Goal: Task Accomplishment & Management: Manage account settings

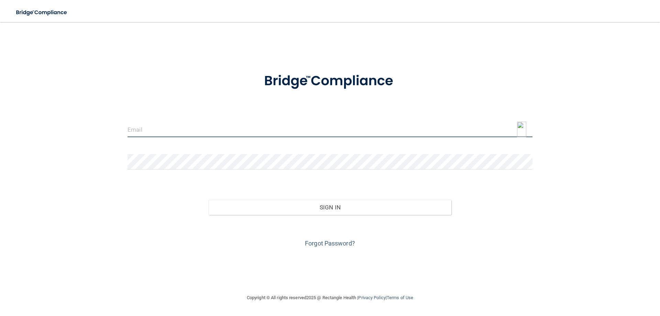
click at [154, 123] on input "email" at bounding box center [330, 129] width 405 height 15
click at [522, 134] on img at bounding box center [521, 129] width 9 height 15
click at [522, 131] on img at bounding box center [521, 129] width 9 height 15
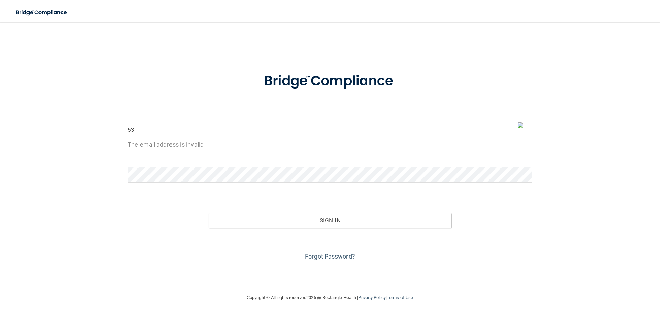
type input "5"
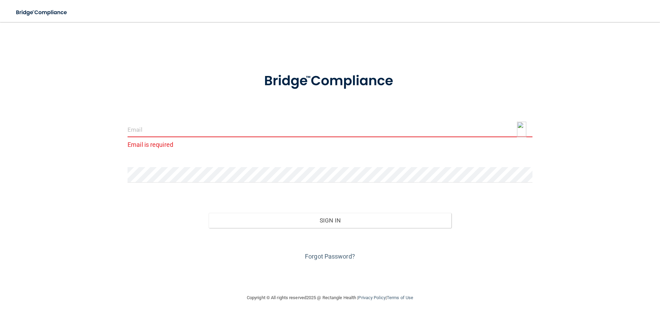
click at [522, 130] on img at bounding box center [521, 129] width 9 height 15
type input "[EMAIL_ADDRESS][DOMAIN_NAME]"
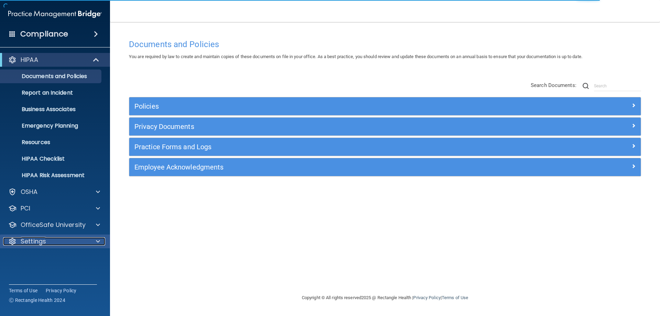
click at [33, 239] on p "Settings" at bounding box center [33, 241] width 25 height 8
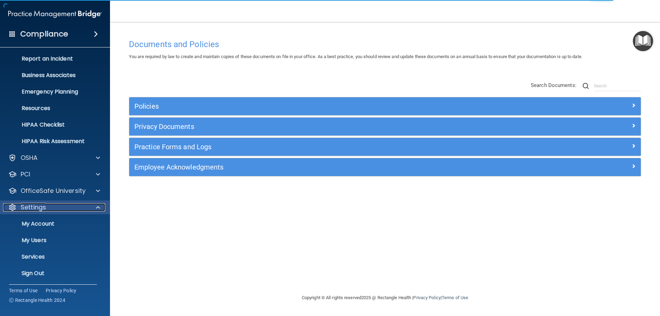
scroll to position [35, 0]
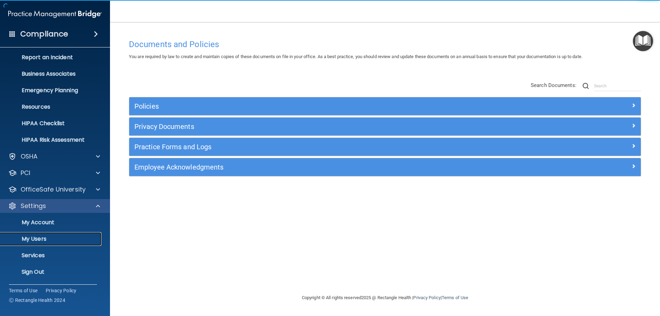
click at [33, 240] on p "My Users" at bounding box center [51, 239] width 94 height 7
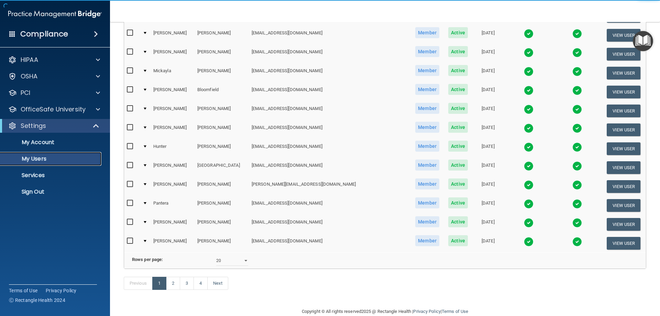
scroll to position [253, 0]
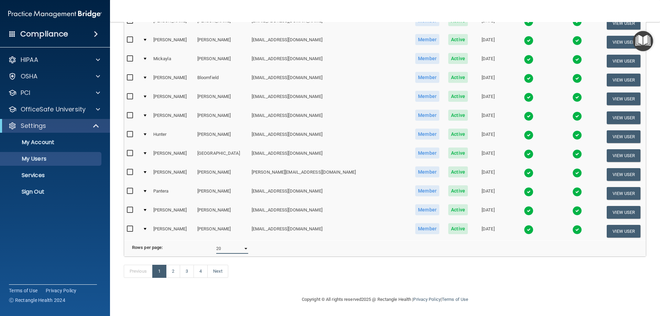
click at [242, 243] on select "10 20 30 40 all" at bounding box center [232, 248] width 32 height 10
select select "64"
click at [216, 243] on select "10 20 30 40 all" at bounding box center [232, 248] width 32 height 10
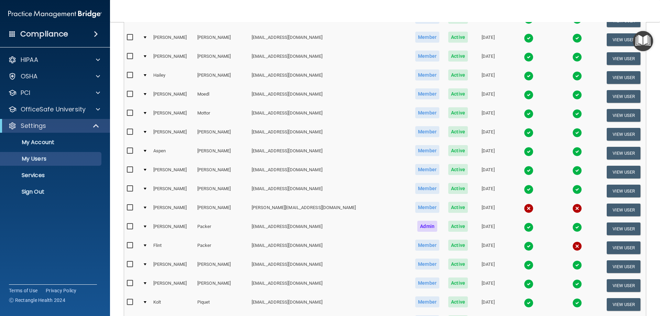
scroll to position [756, 0]
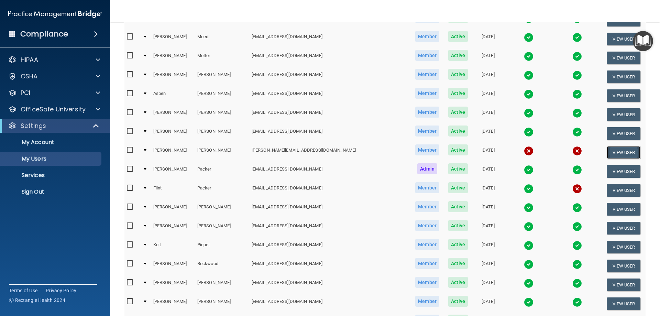
click at [613, 153] on button "View User" at bounding box center [624, 152] width 34 height 13
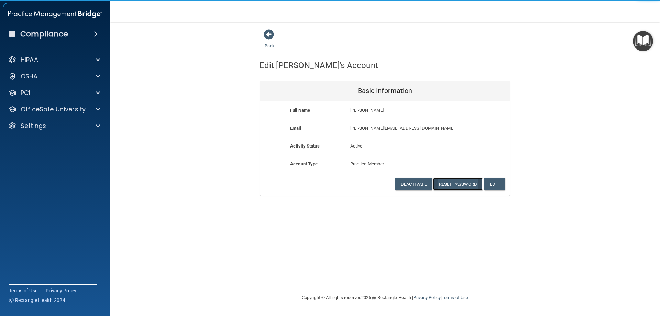
click at [456, 183] on button "Reset Password" at bounding box center [458, 184] width 50 height 13
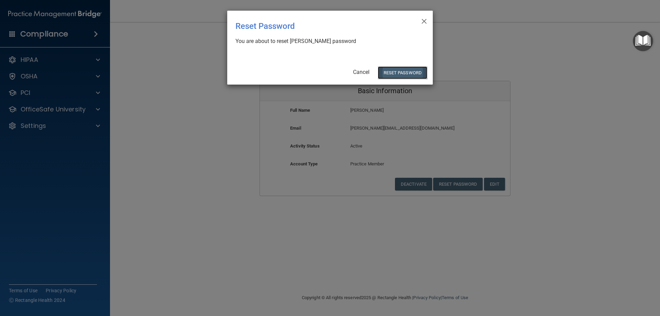
click at [390, 77] on button "Reset Password" at bounding box center [403, 72] width 50 height 13
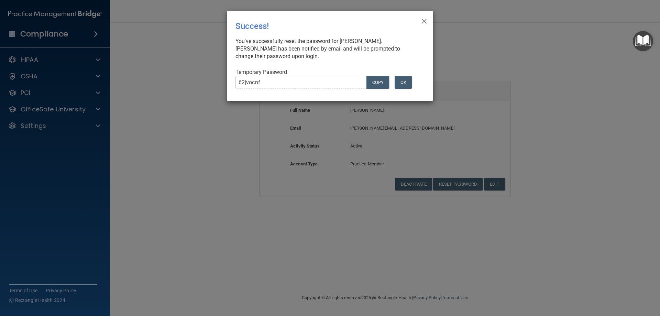
click at [395, 76] on div "62jvocnf COPY OK" at bounding box center [327, 85] width 194 height 18
click at [404, 79] on button "OK" at bounding box center [403, 82] width 17 height 13
